Goal: Task Accomplishment & Management: Complete application form

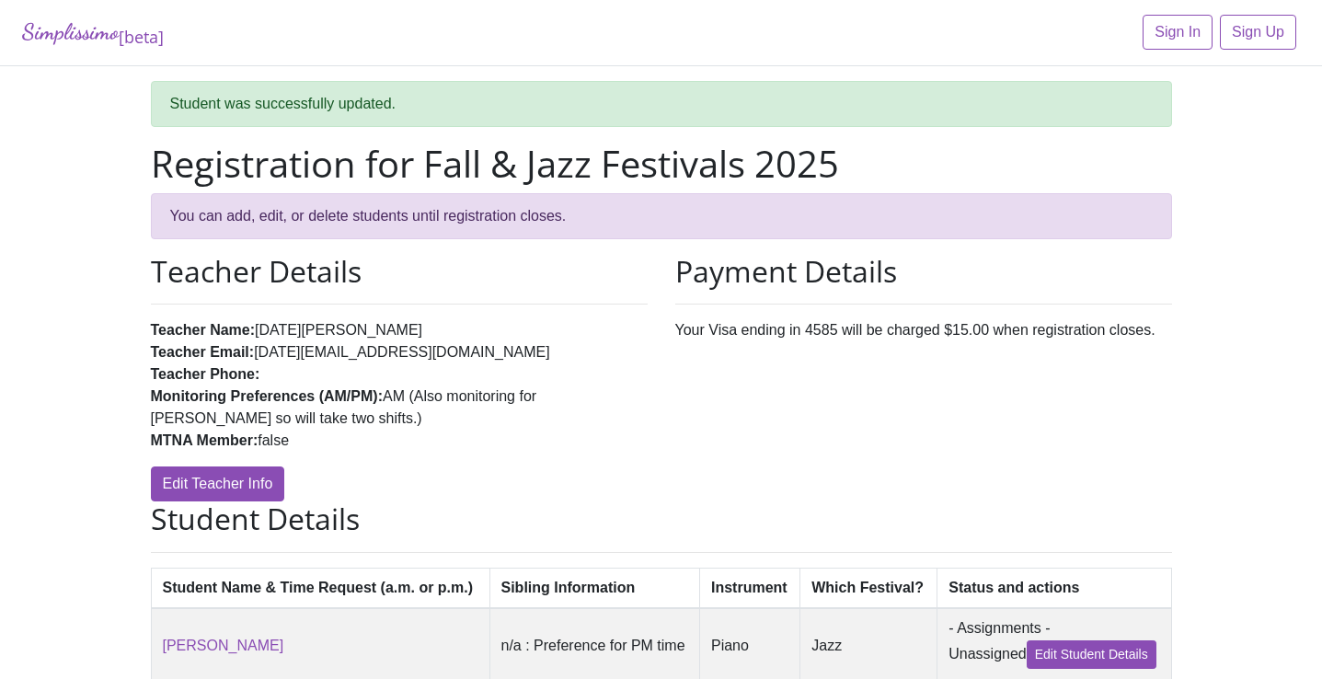
scroll to position [171, 0]
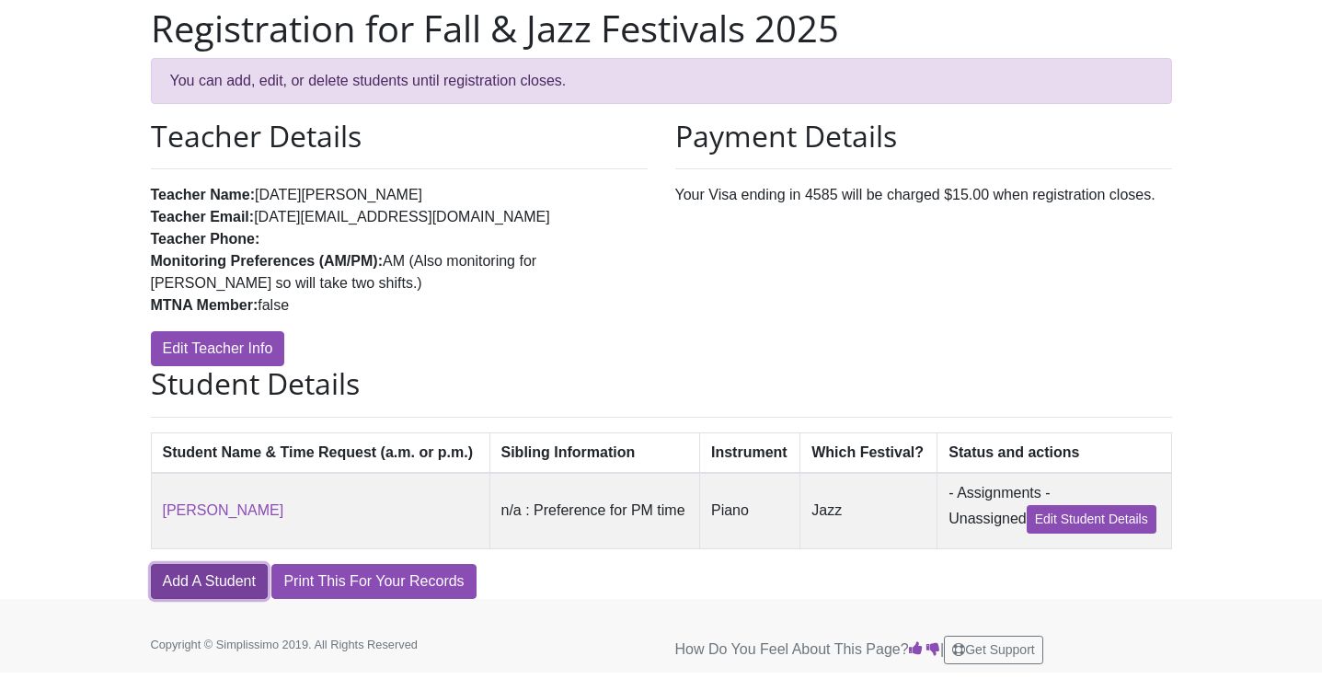
click at [229, 573] on link "Add A Student" at bounding box center [209, 581] width 117 height 35
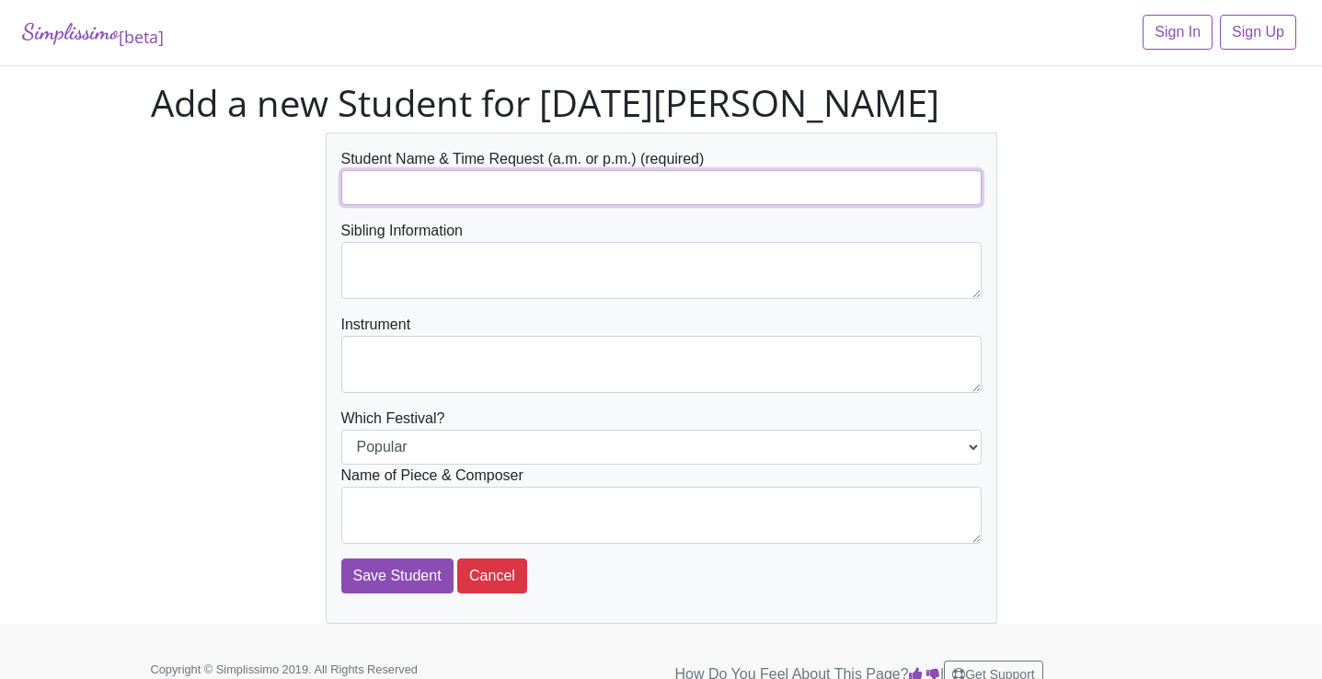
click at [573, 195] on input "text" at bounding box center [661, 187] width 640 height 35
type input "Mali Duane"
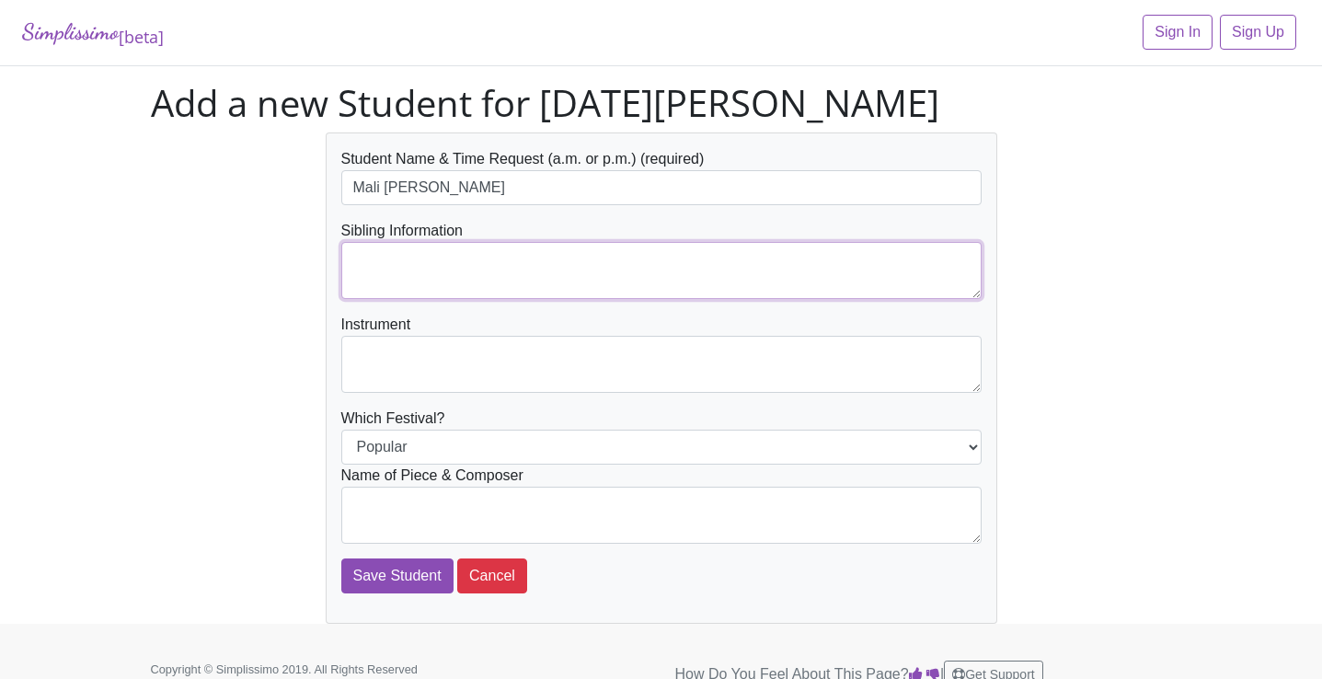
click at [455, 287] on textarea at bounding box center [661, 270] width 640 height 57
type textarea "n/a"
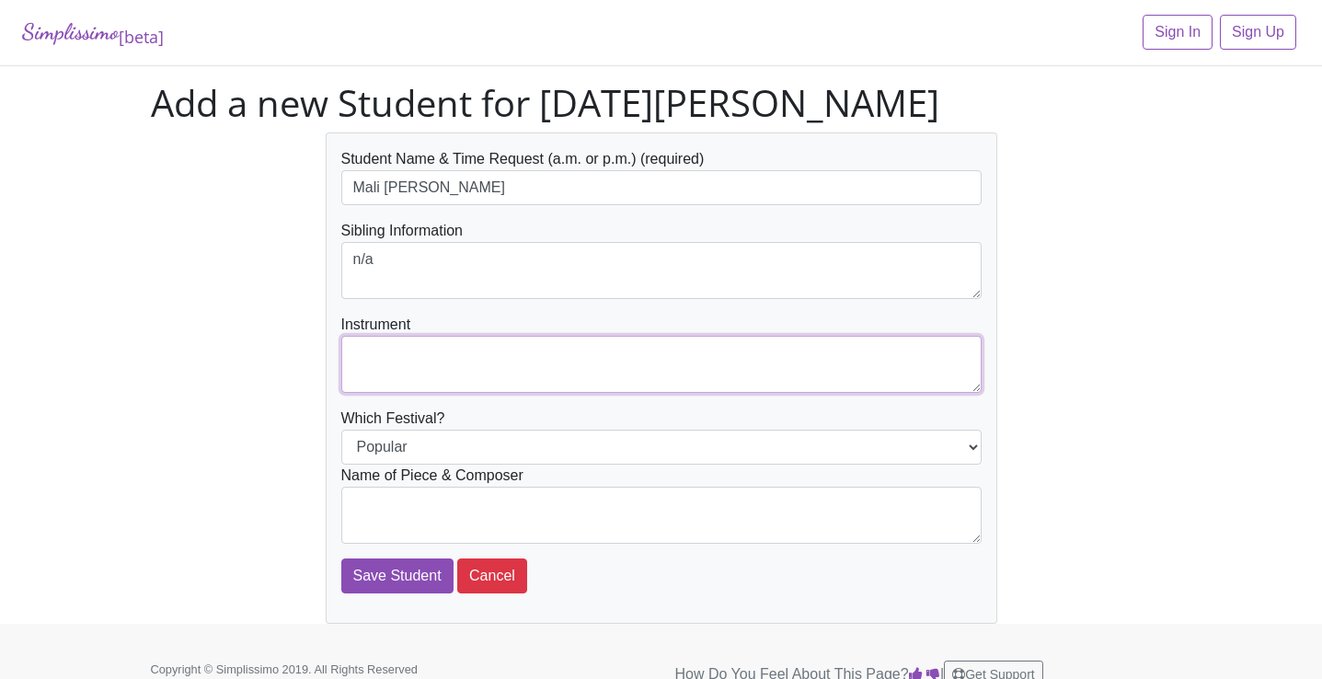
click at [443, 367] on textarea at bounding box center [661, 364] width 640 height 57
type textarea "Piano"
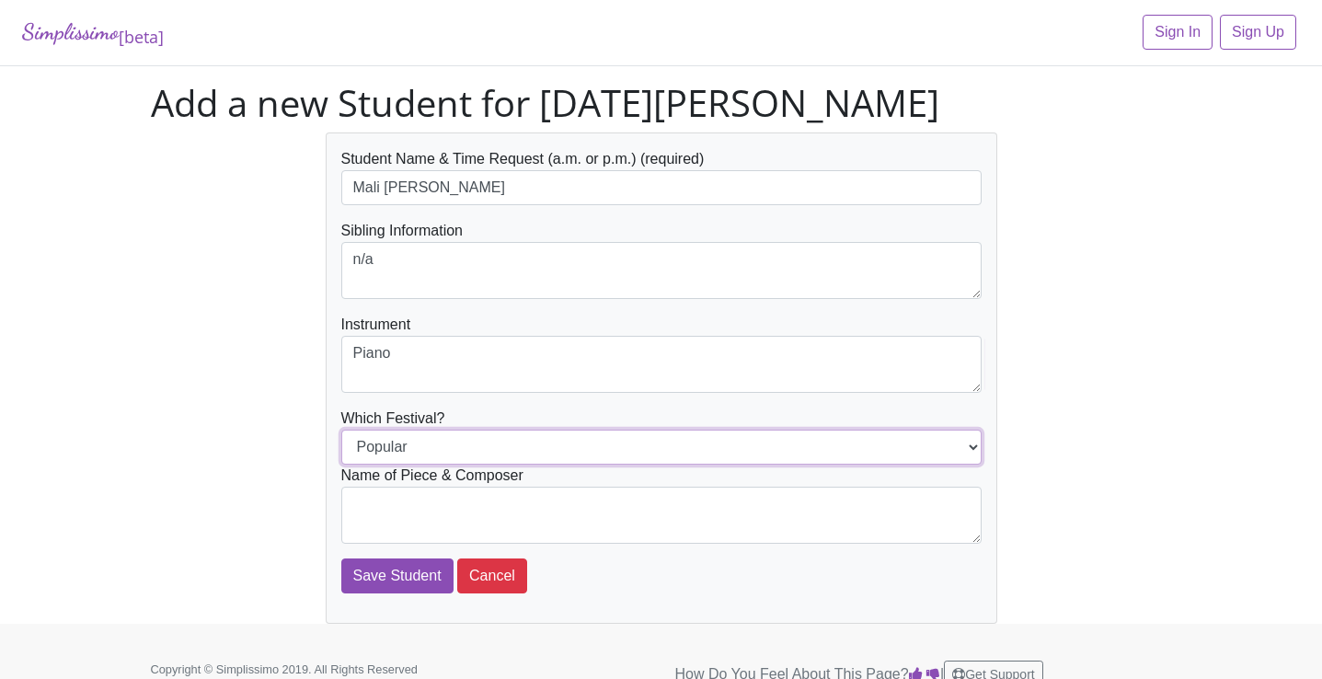
click at [426, 457] on select "Popular Jazz" at bounding box center [661, 447] width 640 height 35
select select "Jazz"
click at [341, 430] on select "Popular Jazz" at bounding box center [661, 447] width 640 height 35
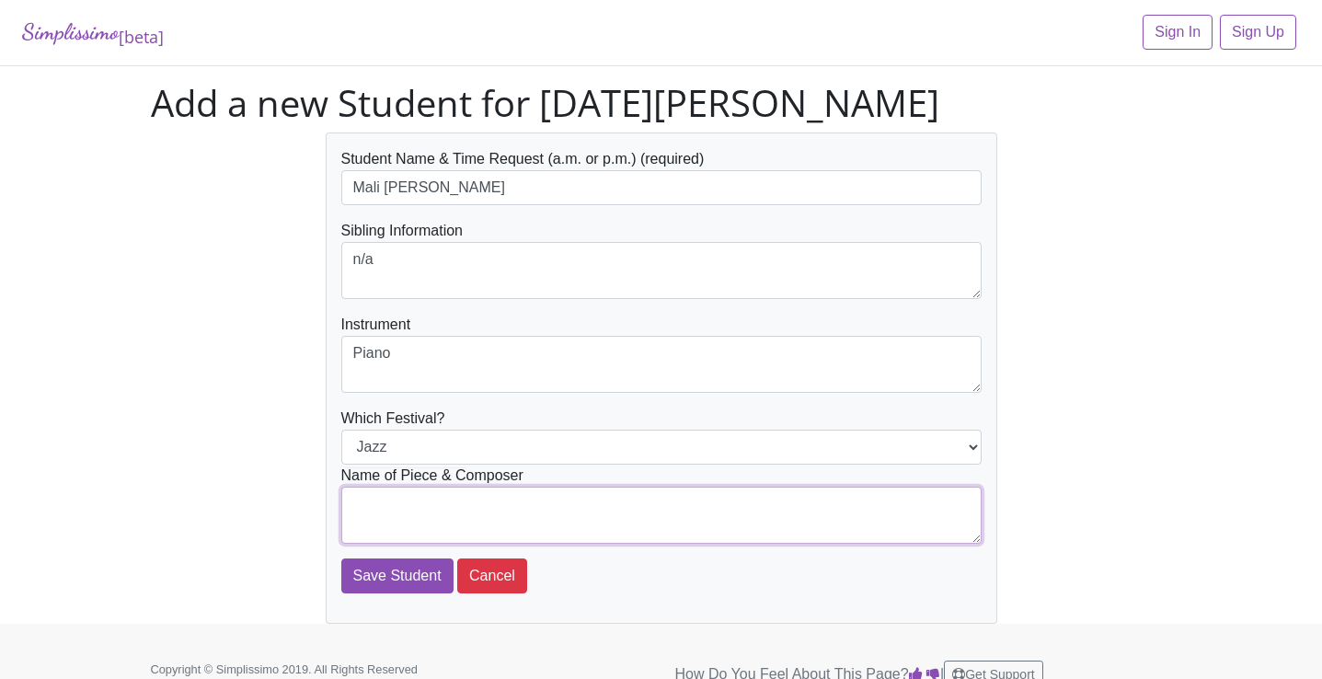
click at [419, 500] on textarea at bounding box center [661, 515] width 640 height 57
type textarea "J"
type textarea "Hallelujah! - Martha Mier Jugglers - Melody Bober"
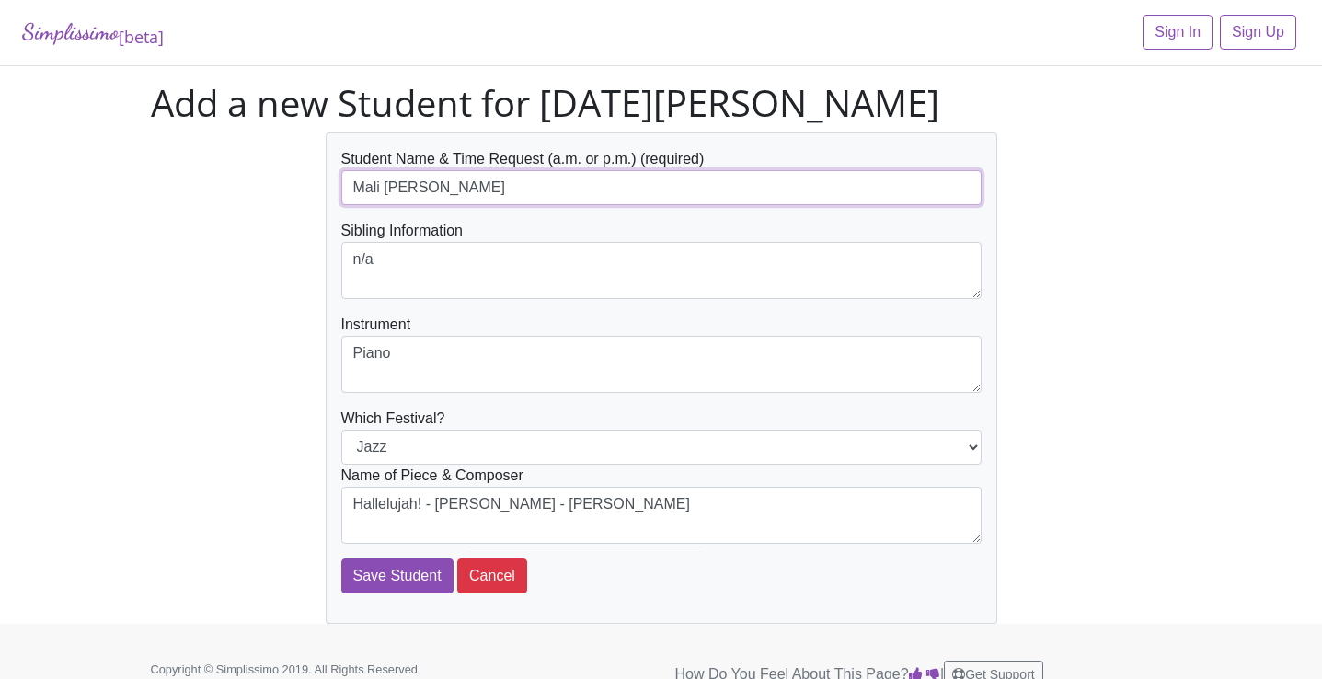
click at [456, 191] on input "Mali Duane" at bounding box center [661, 187] width 640 height 35
type input "Mali [PERSON_NAME] AM Request"
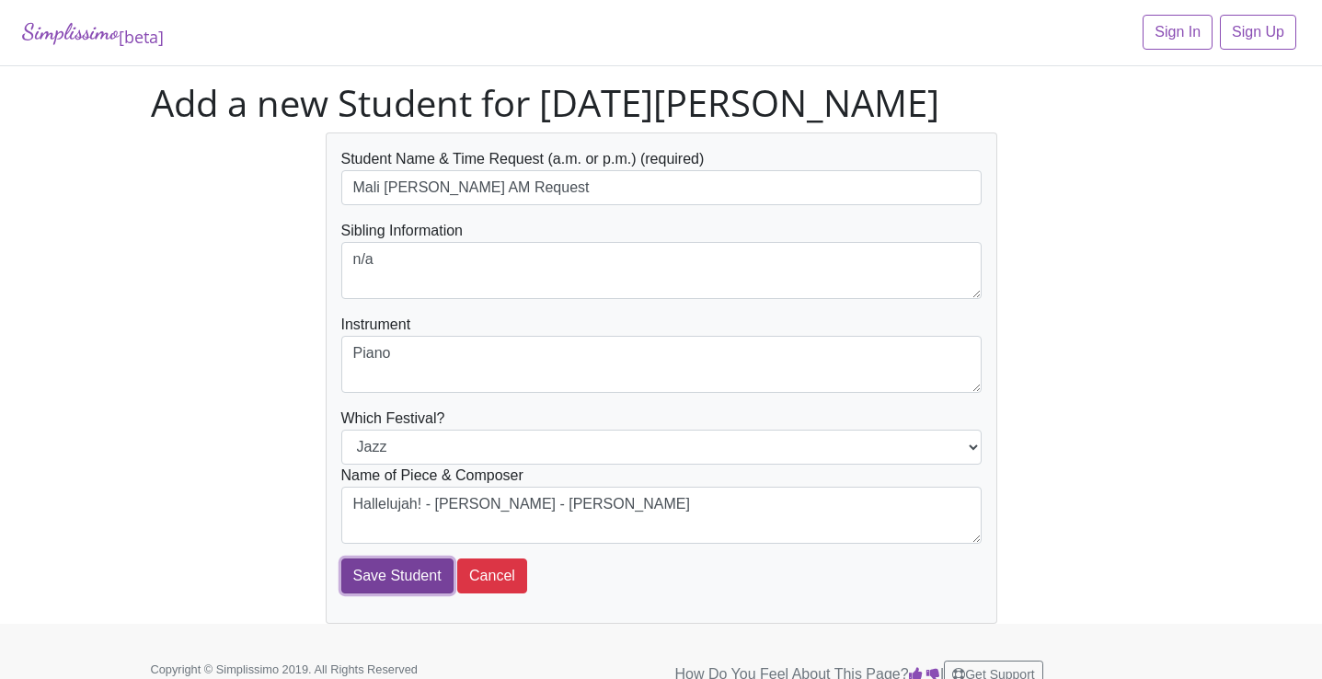
click at [366, 578] on input "Save Student" at bounding box center [397, 575] width 112 height 35
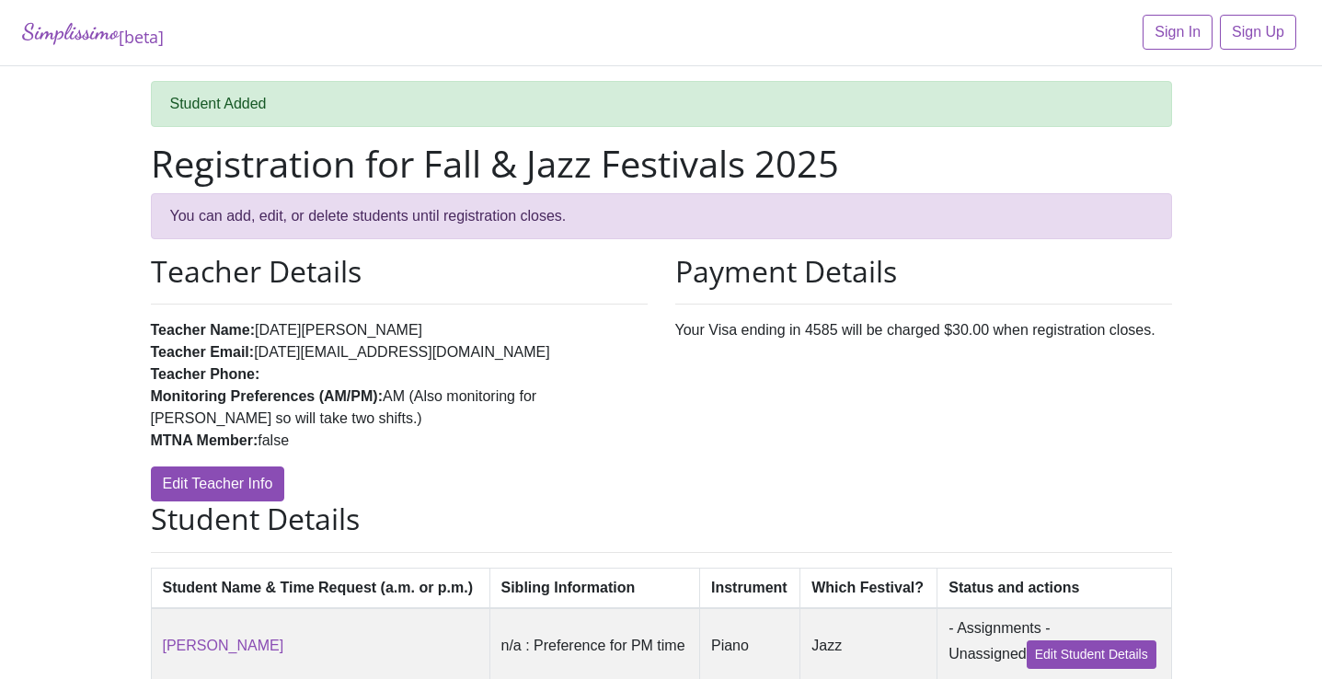
scroll to position [265, 0]
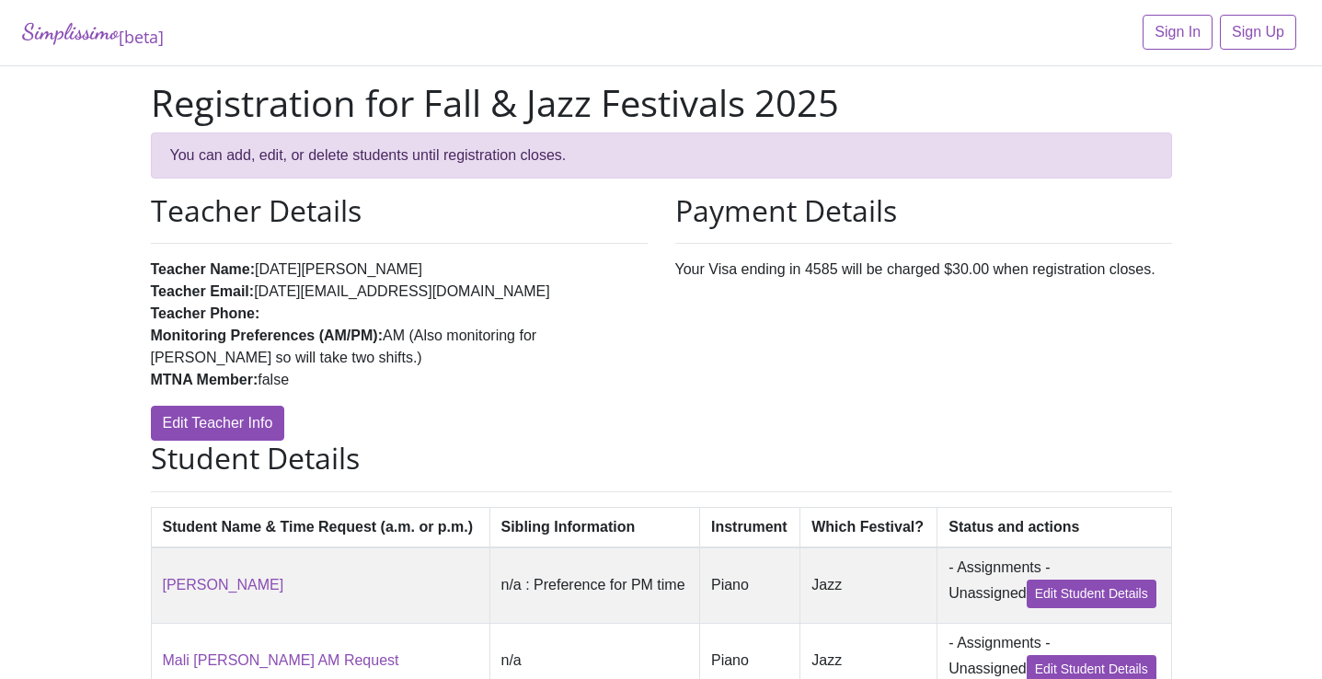
scroll to position [204, 0]
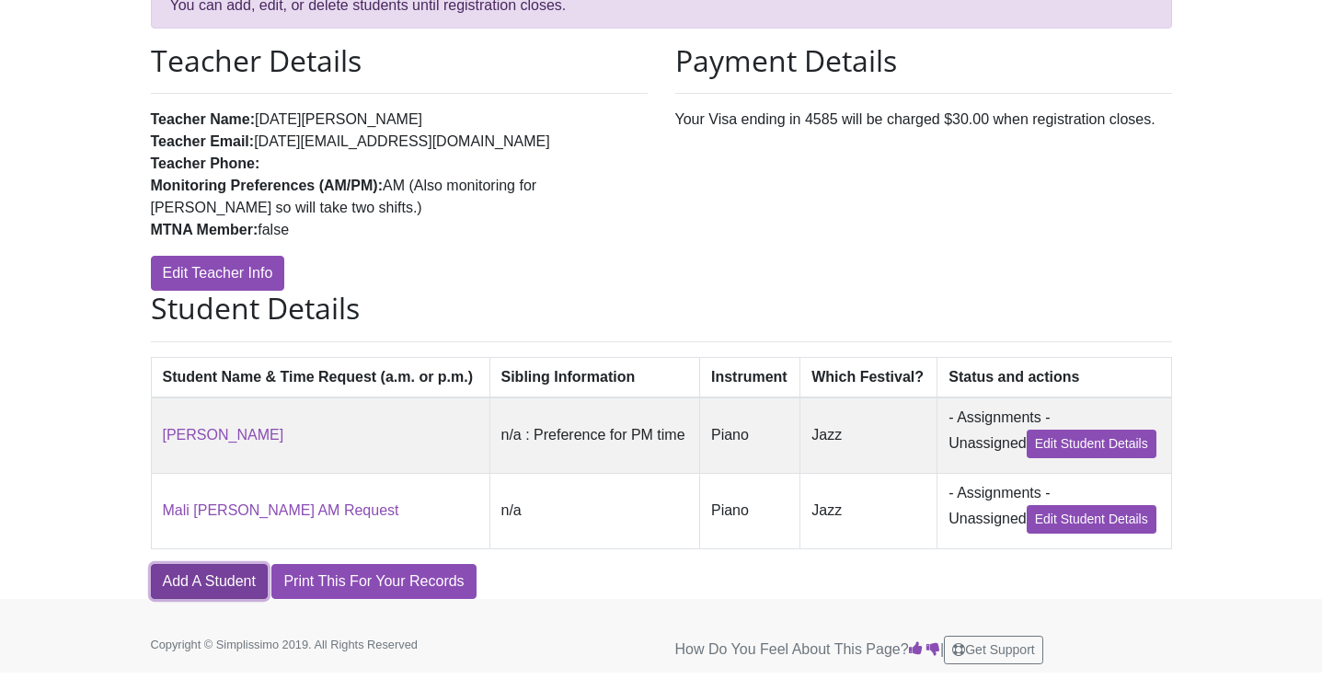
click at [226, 586] on link "Add A Student" at bounding box center [209, 581] width 117 height 35
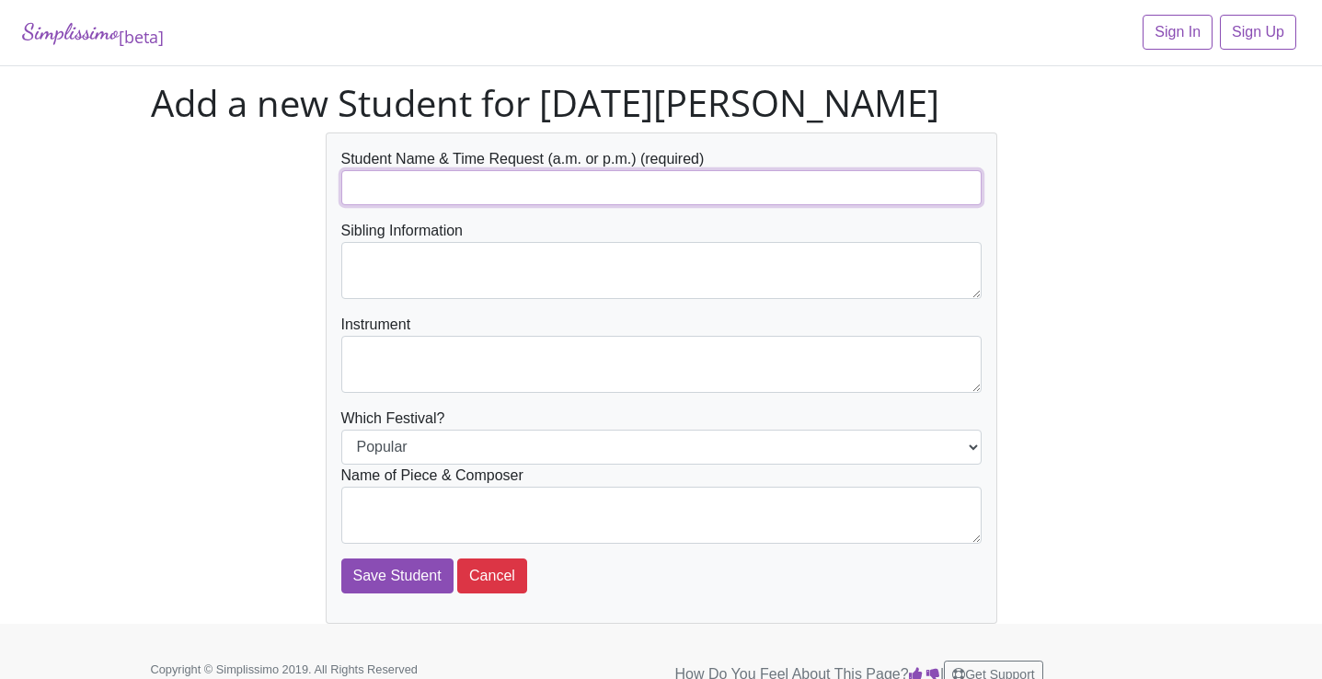
click at [416, 189] on input "text" at bounding box center [661, 187] width 640 height 35
click at [453, 184] on input "Riddhi Iyer" at bounding box center [661, 187] width 640 height 35
type input "Riddhi Iyer PM"
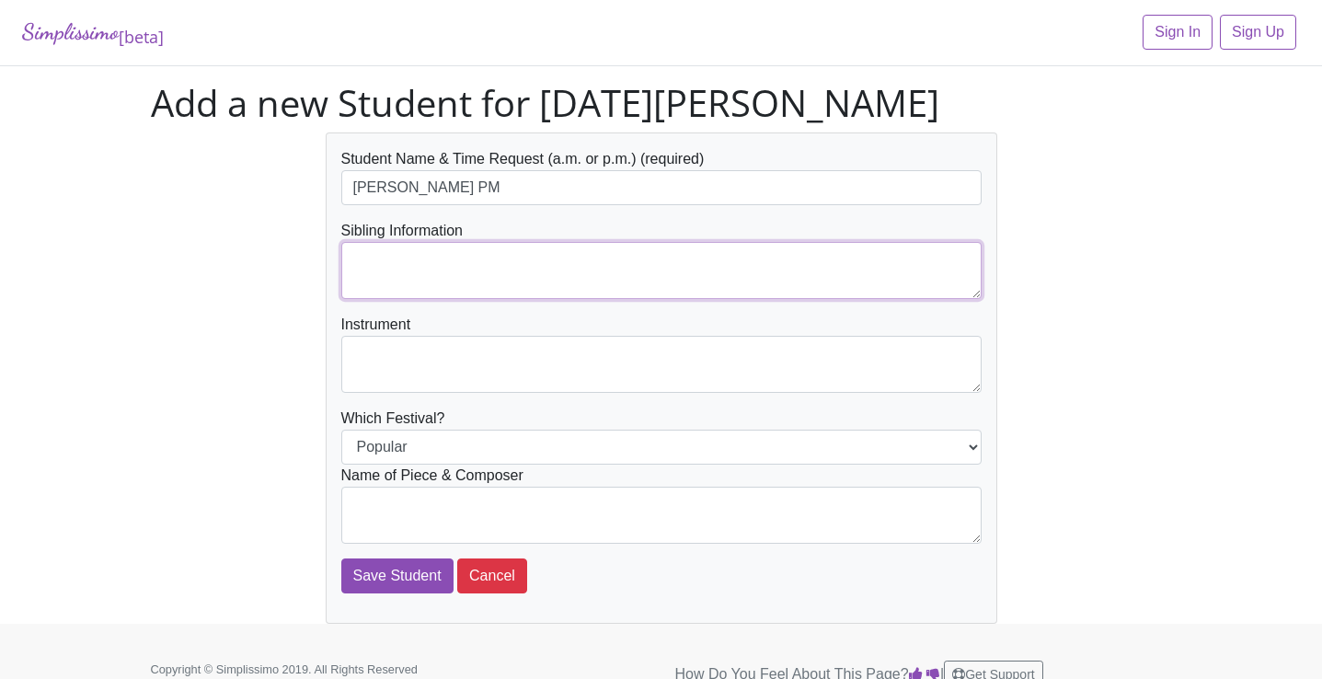
click at [540, 291] on textarea at bounding box center [661, 270] width 640 height 57
type textarea "n/a"
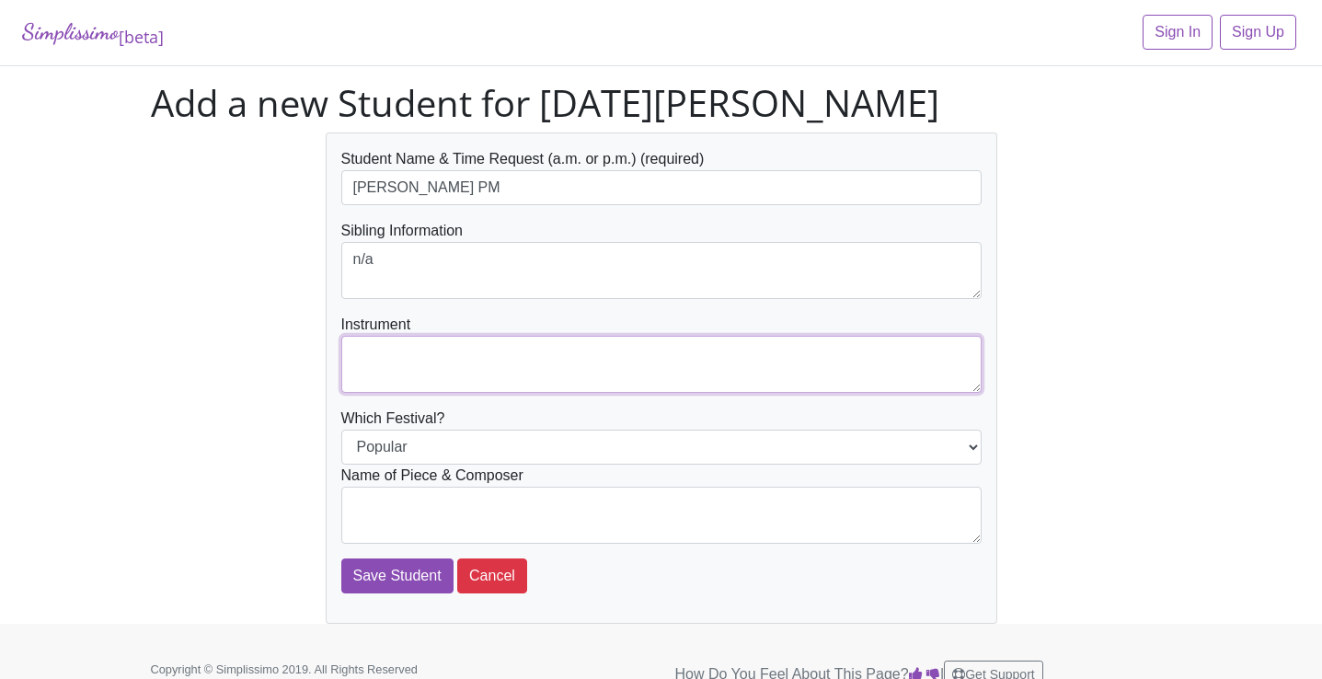
click at [411, 376] on textarea at bounding box center [661, 364] width 640 height 57
type textarea "Piano"
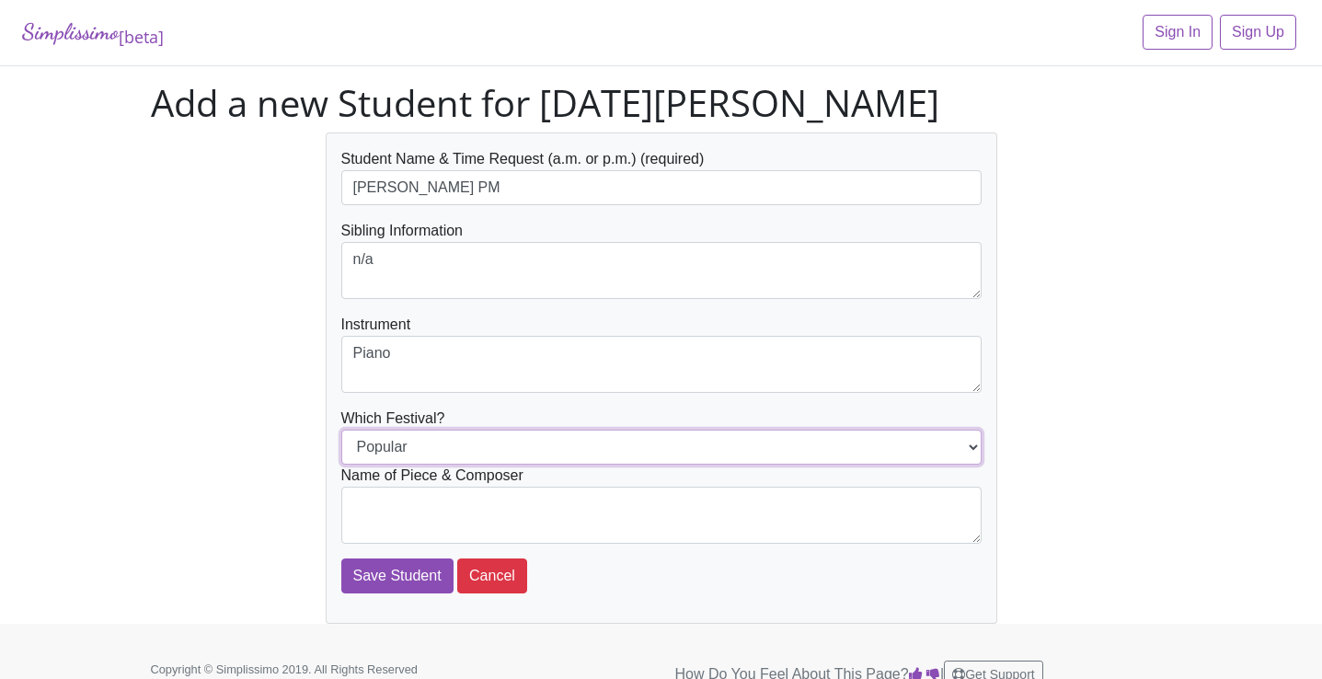
select select "Jazz"
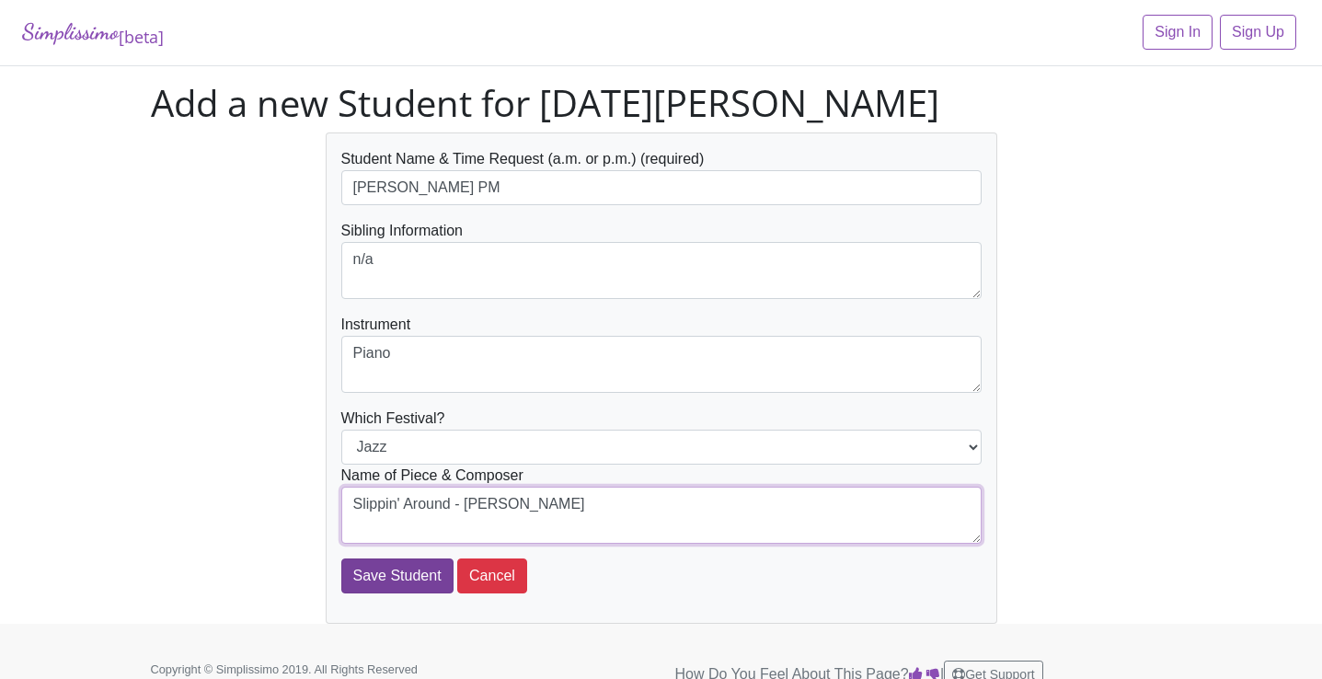
type textarea "Slippin' Around - Martha Mier"
click at [419, 571] on input "Save Student" at bounding box center [397, 575] width 112 height 35
